Goal: Find specific page/section: Find specific page/section

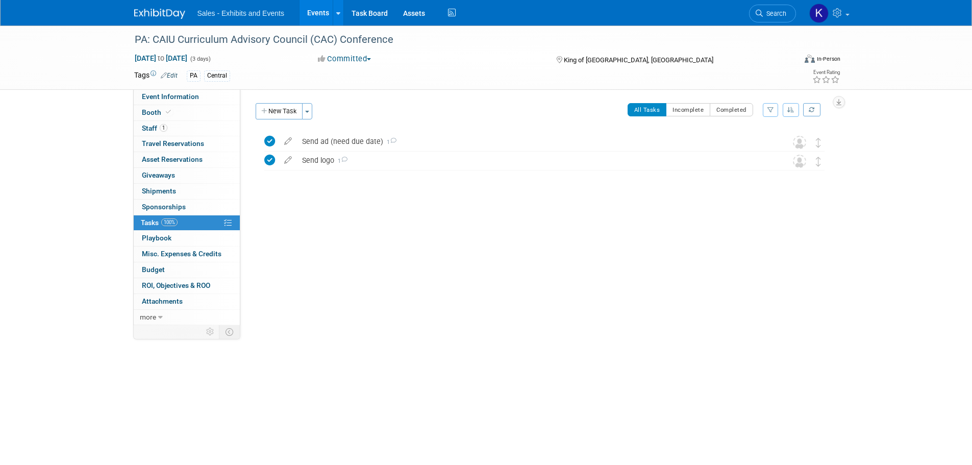
click at [169, 18] on img at bounding box center [159, 14] width 51 height 10
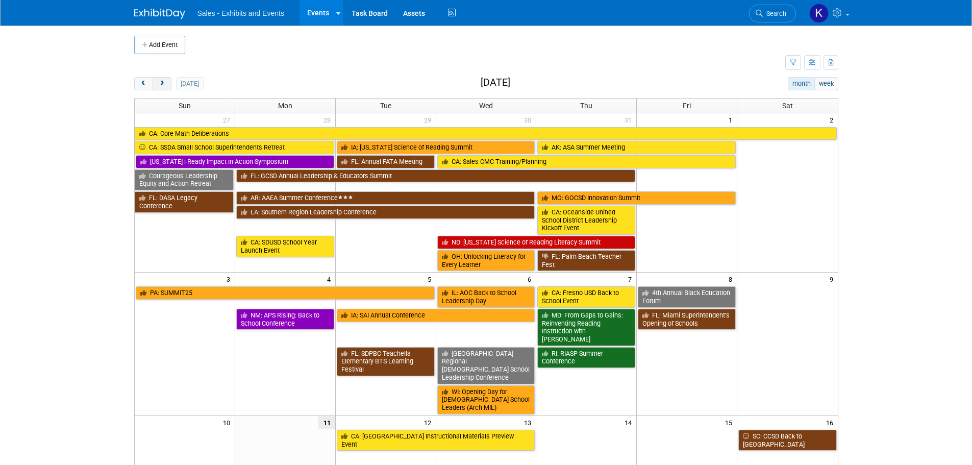
click at [159, 86] on span "next" at bounding box center [162, 84] width 8 height 7
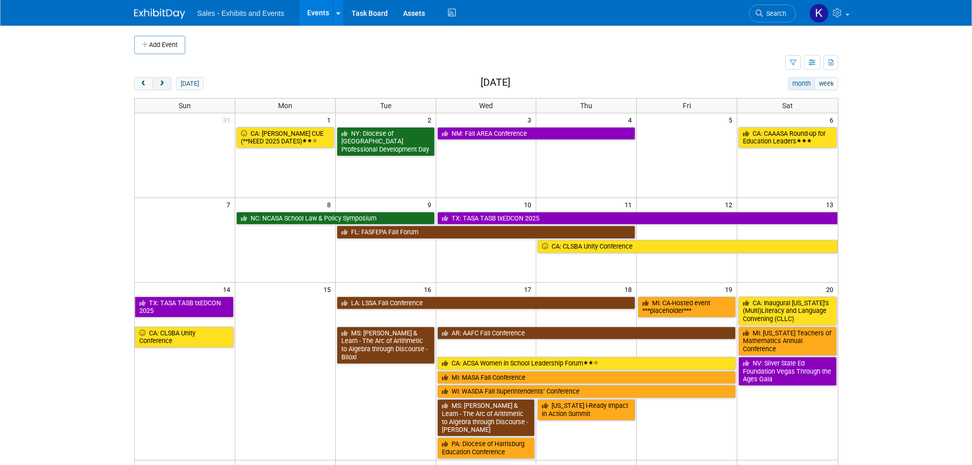
click at [159, 86] on span "next" at bounding box center [162, 84] width 8 height 7
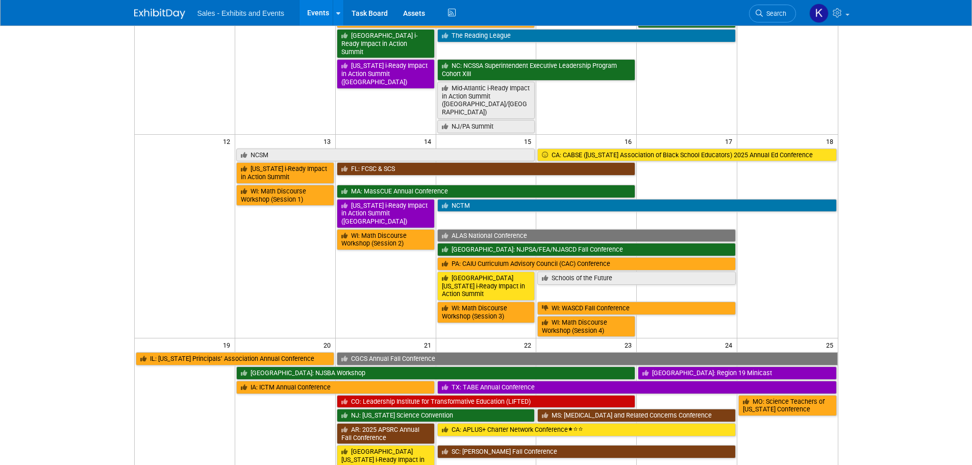
scroll to position [306, 0]
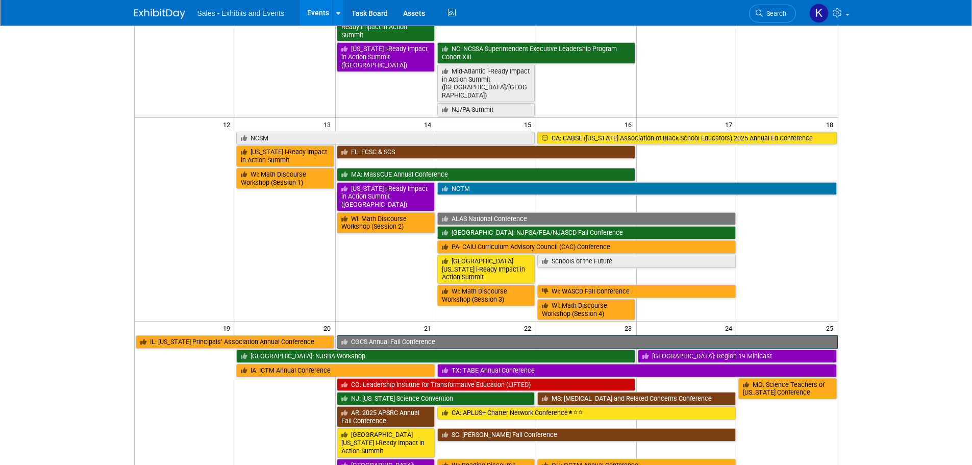
click at [437, 335] on link "CGCS Annual Fall Conference" at bounding box center [587, 341] width 501 height 13
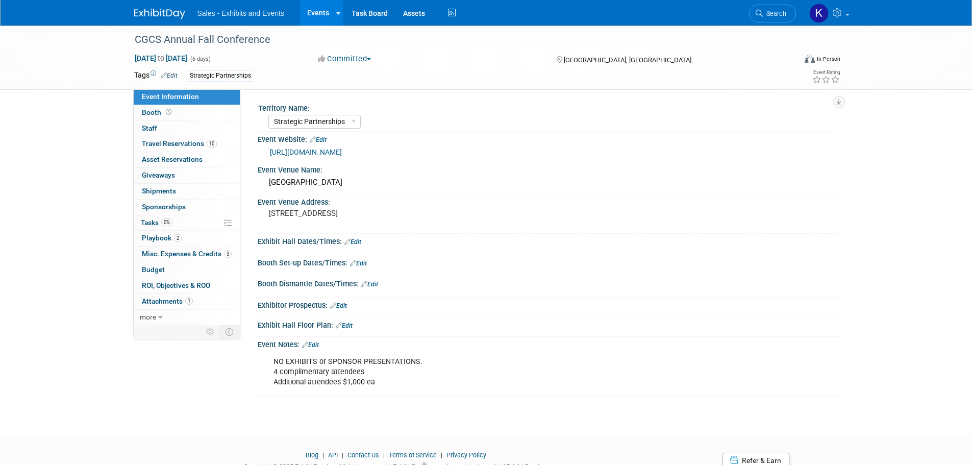
select select "Strategic Partnerships"
click at [166, 141] on span "Travel Reservations 10" at bounding box center [179, 143] width 75 height 8
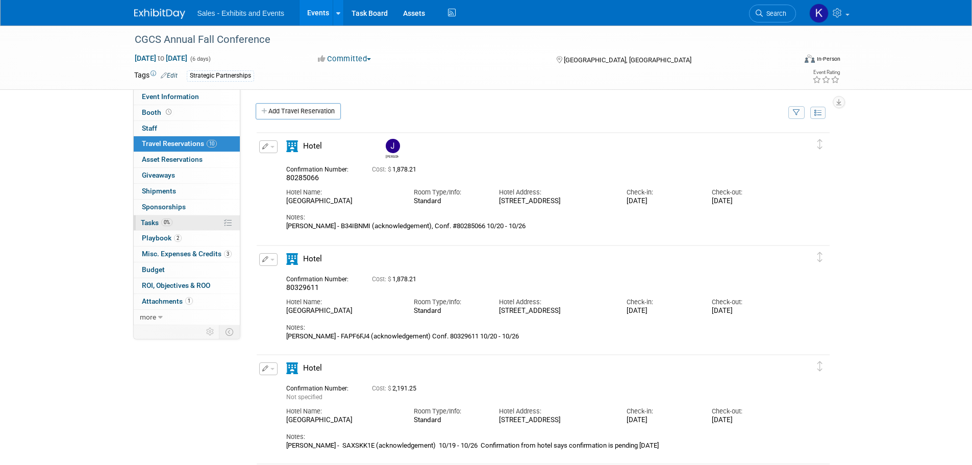
click at [153, 224] on span "Tasks 0%" at bounding box center [157, 222] width 32 height 8
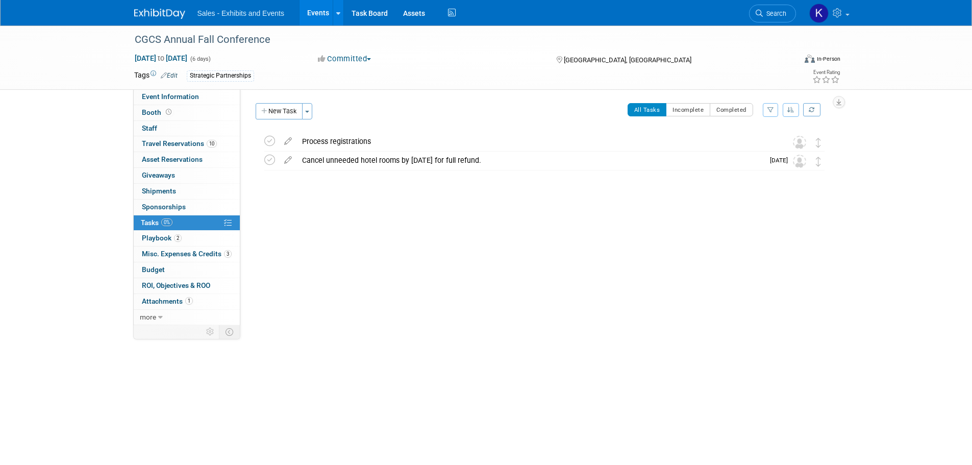
drag, startPoint x: 164, startPoint y: 14, endPoint x: 171, endPoint y: 14, distance: 6.1
click at [164, 14] on img at bounding box center [159, 14] width 51 height 10
